Goal: Navigation & Orientation: Find specific page/section

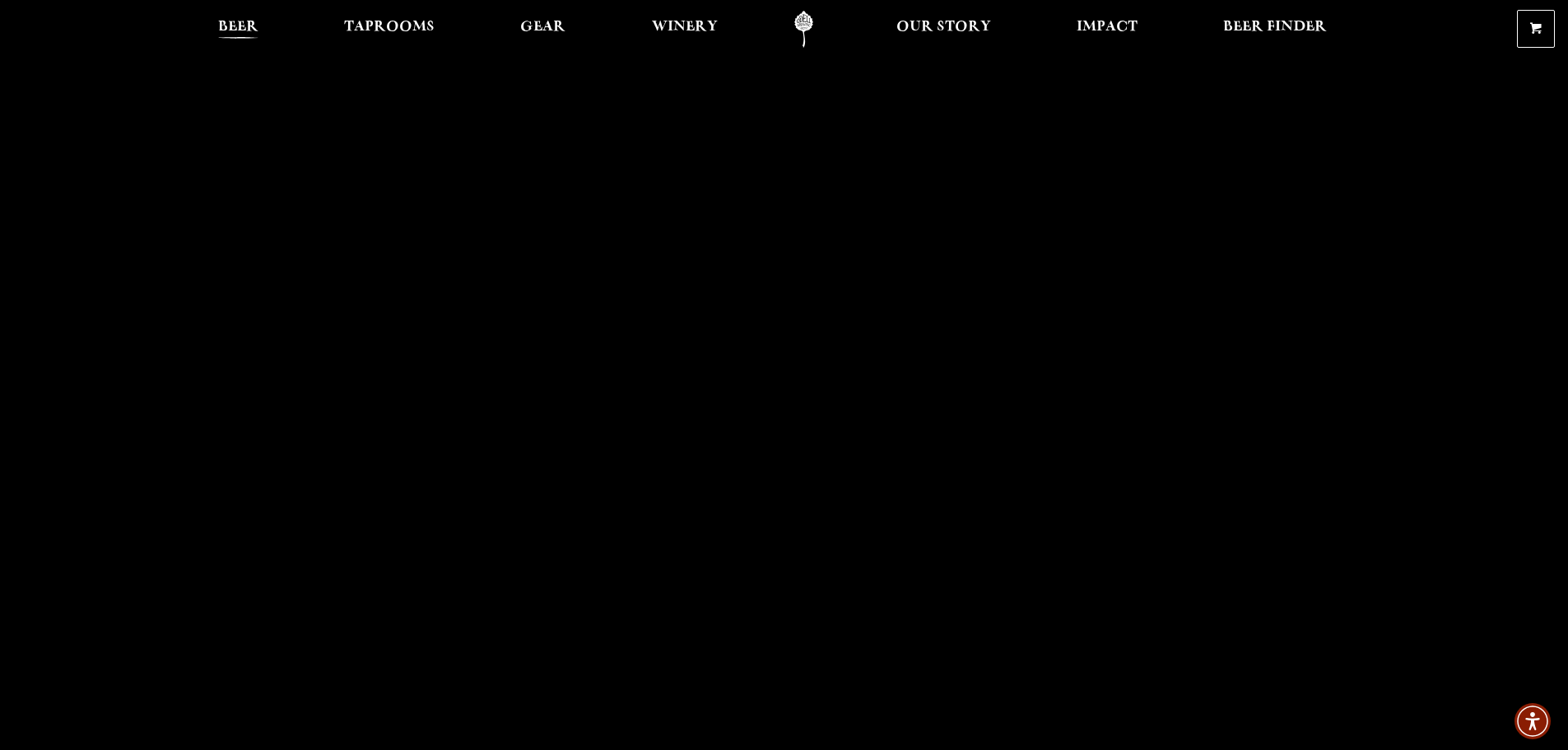
click at [228, 28] on span "Beer" at bounding box center [238, 27] width 40 height 13
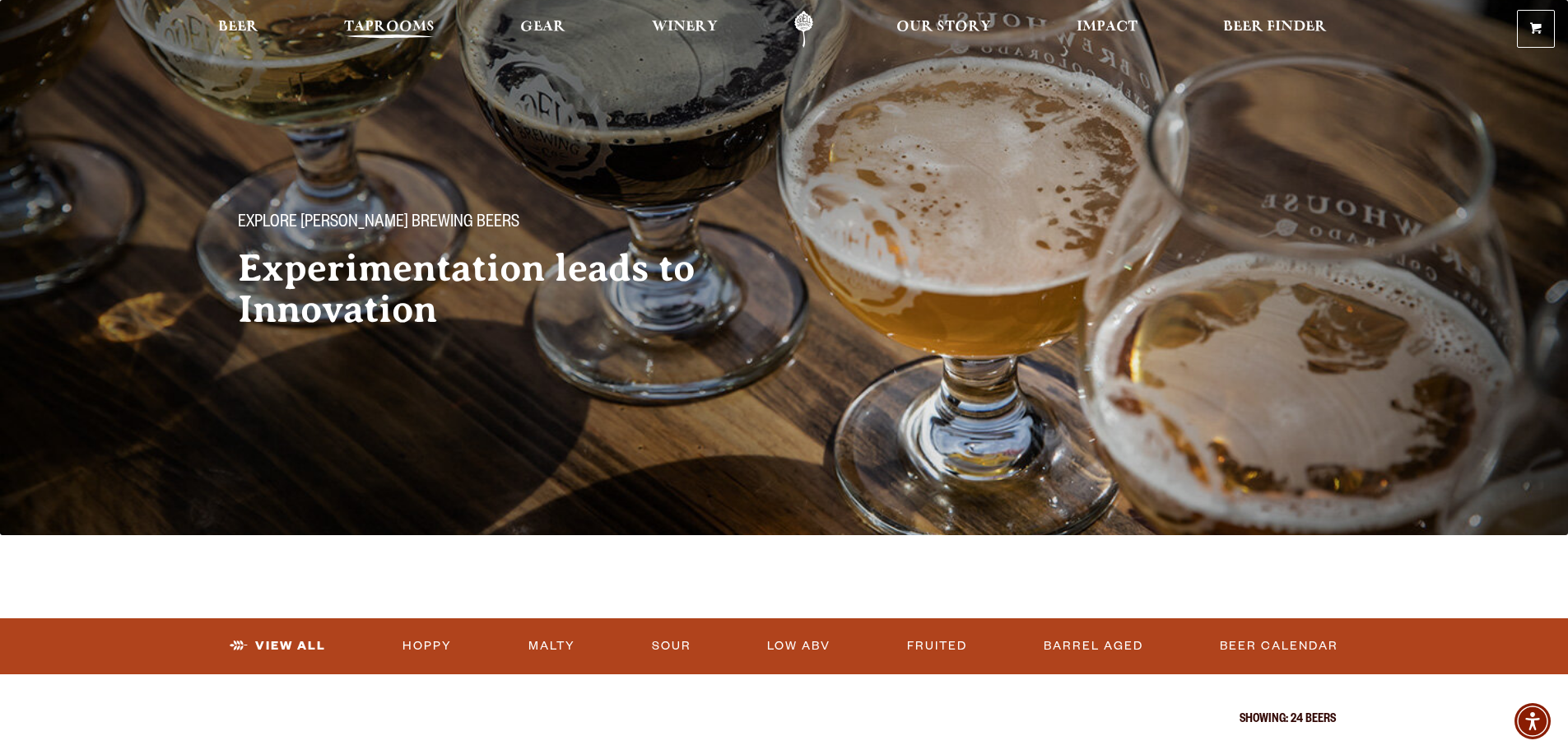
click at [389, 34] on span "Taprooms" at bounding box center [388, 27] width 90 height 13
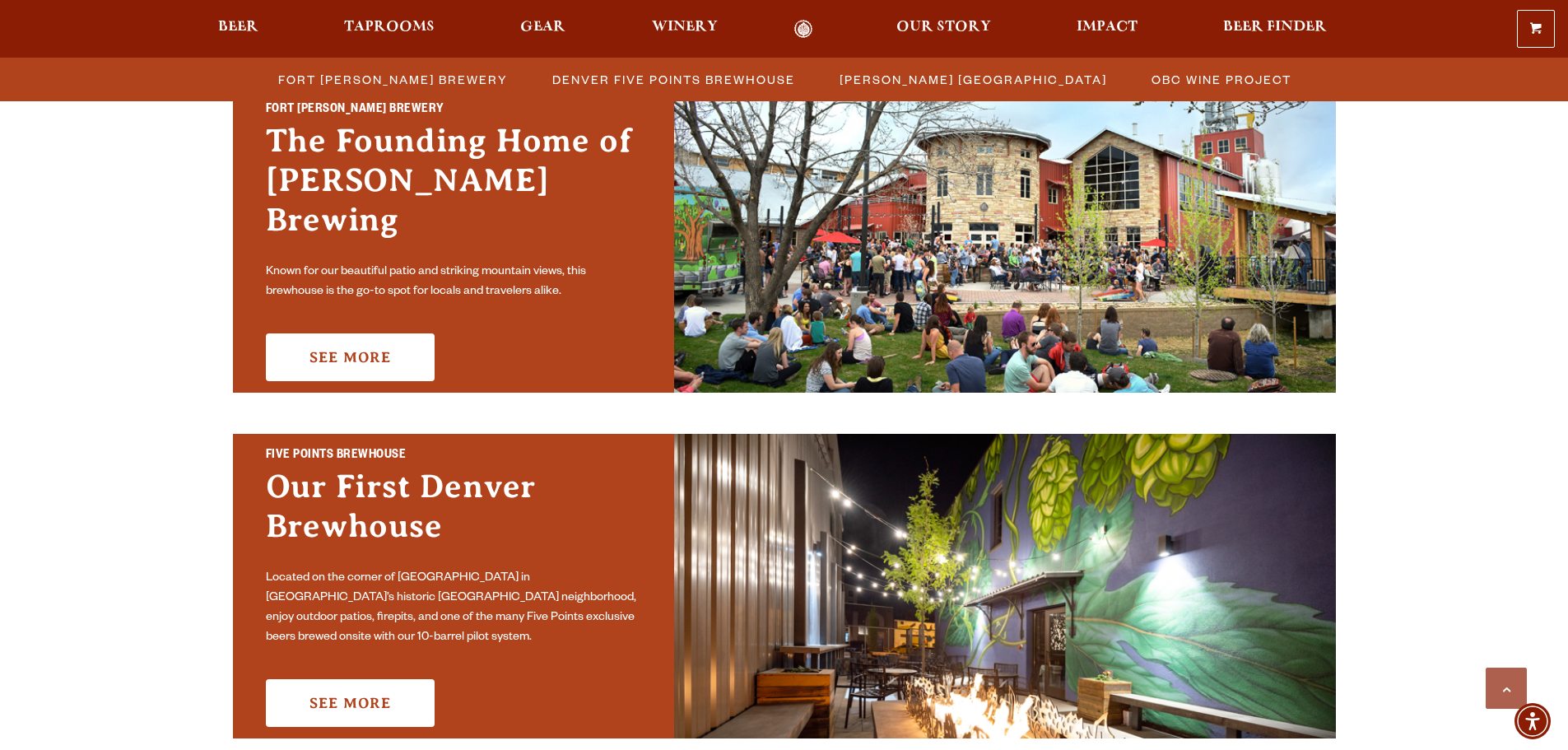
scroll to position [494, 0]
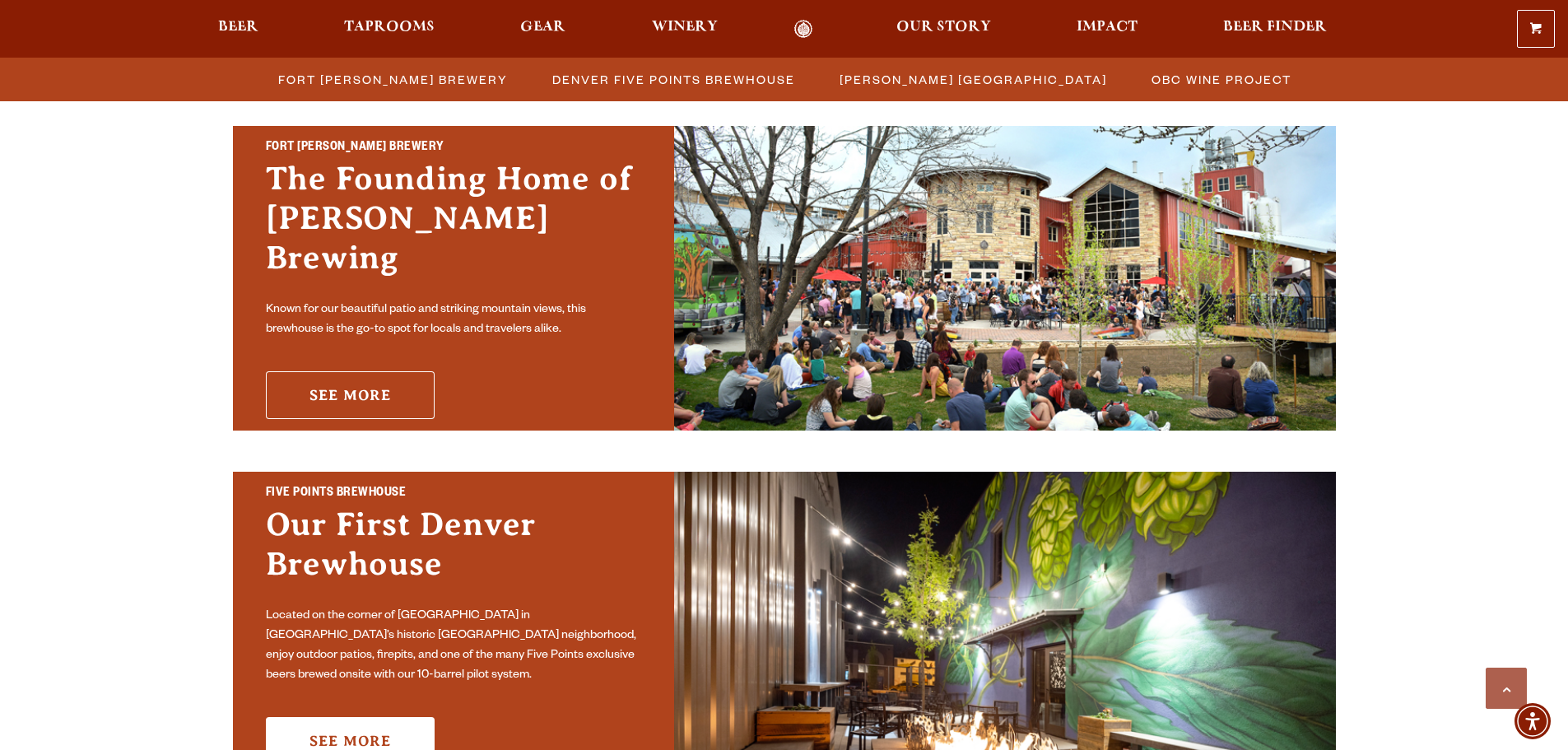
click at [360, 385] on link "See More" at bounding box center [350, 395] width 169 height 47
